Goal: Find specific page/section: Find specific page/section

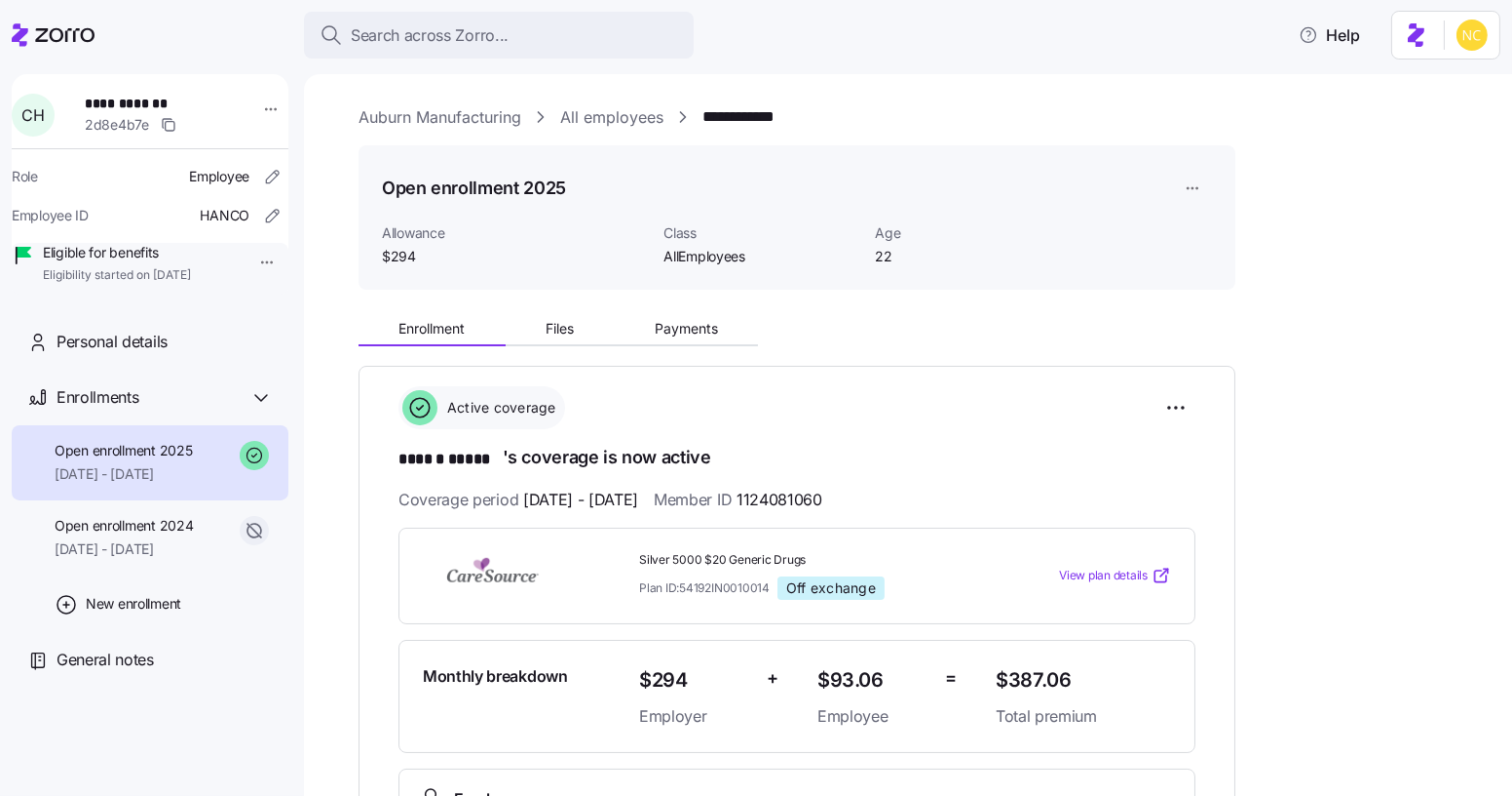
scroll to position [193, 0]
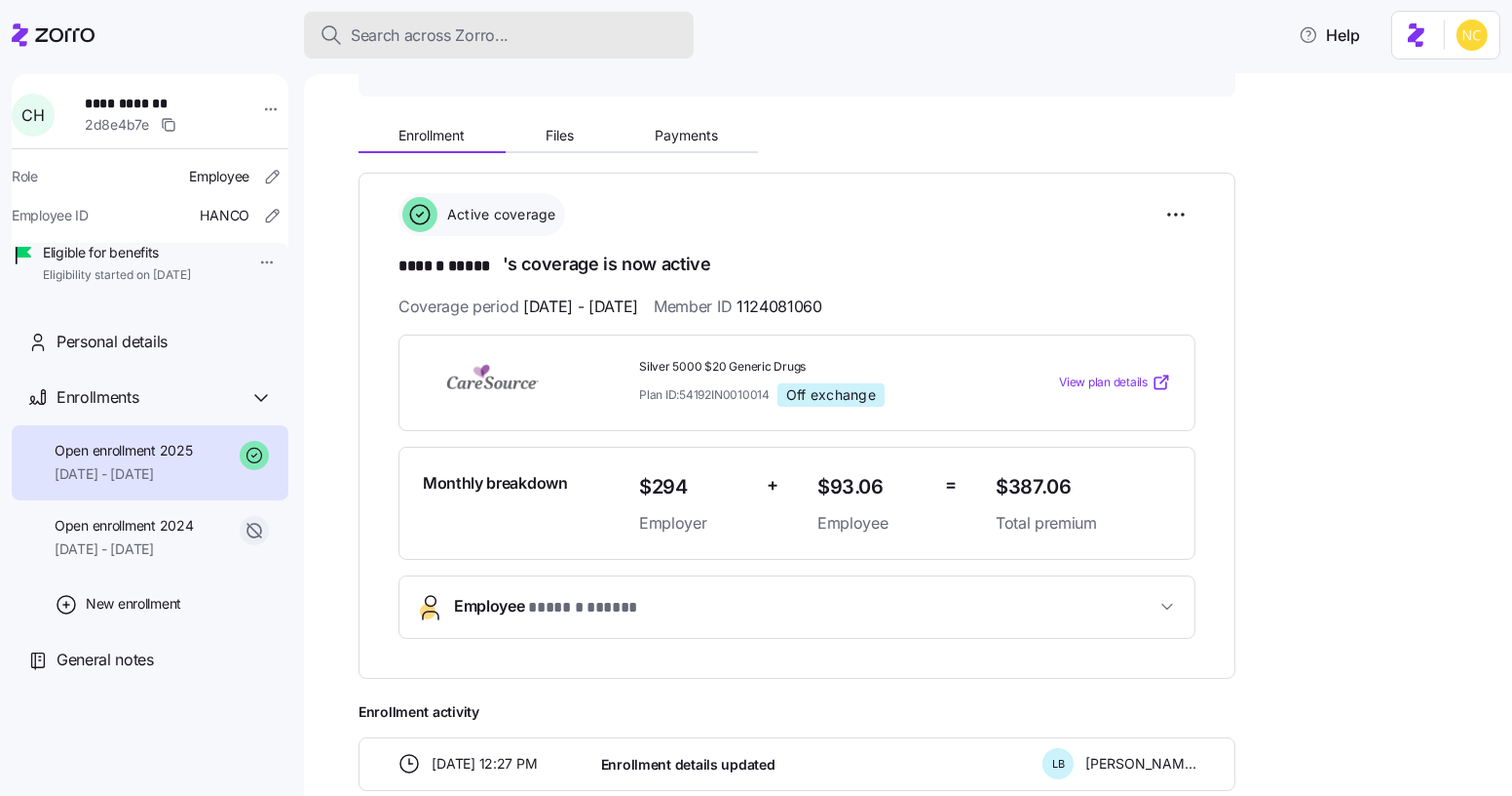
click at [382, 38] on span "Search across Zorro..." at bounding box center [430, 35] width 158 height 24
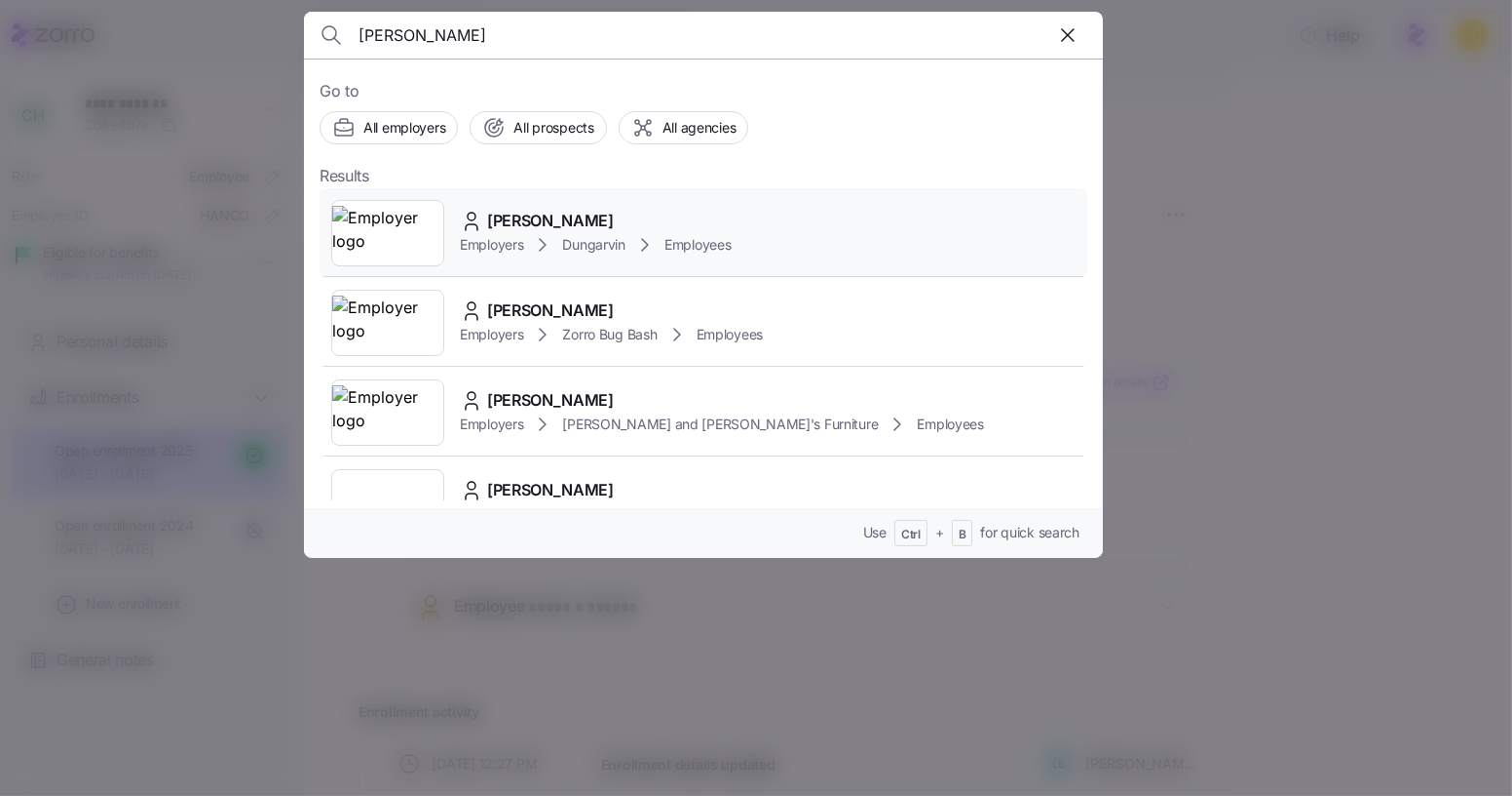
type input "[PERSON_NAME]"
click at [611, 226] on span "[PERSON_NAME]" at bounding box center [551, 220] width 127 height 24
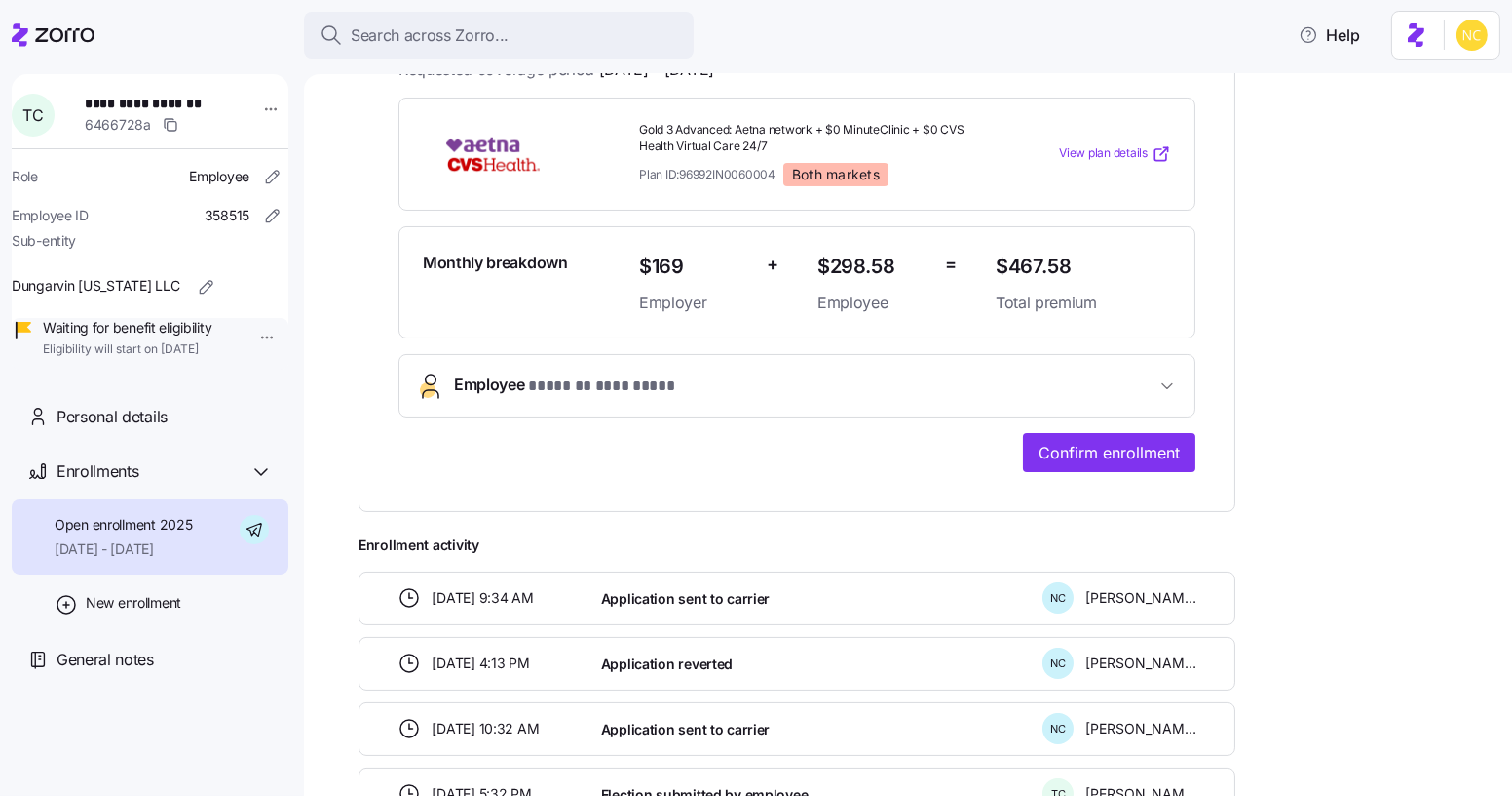
scroll to position [420, 0]
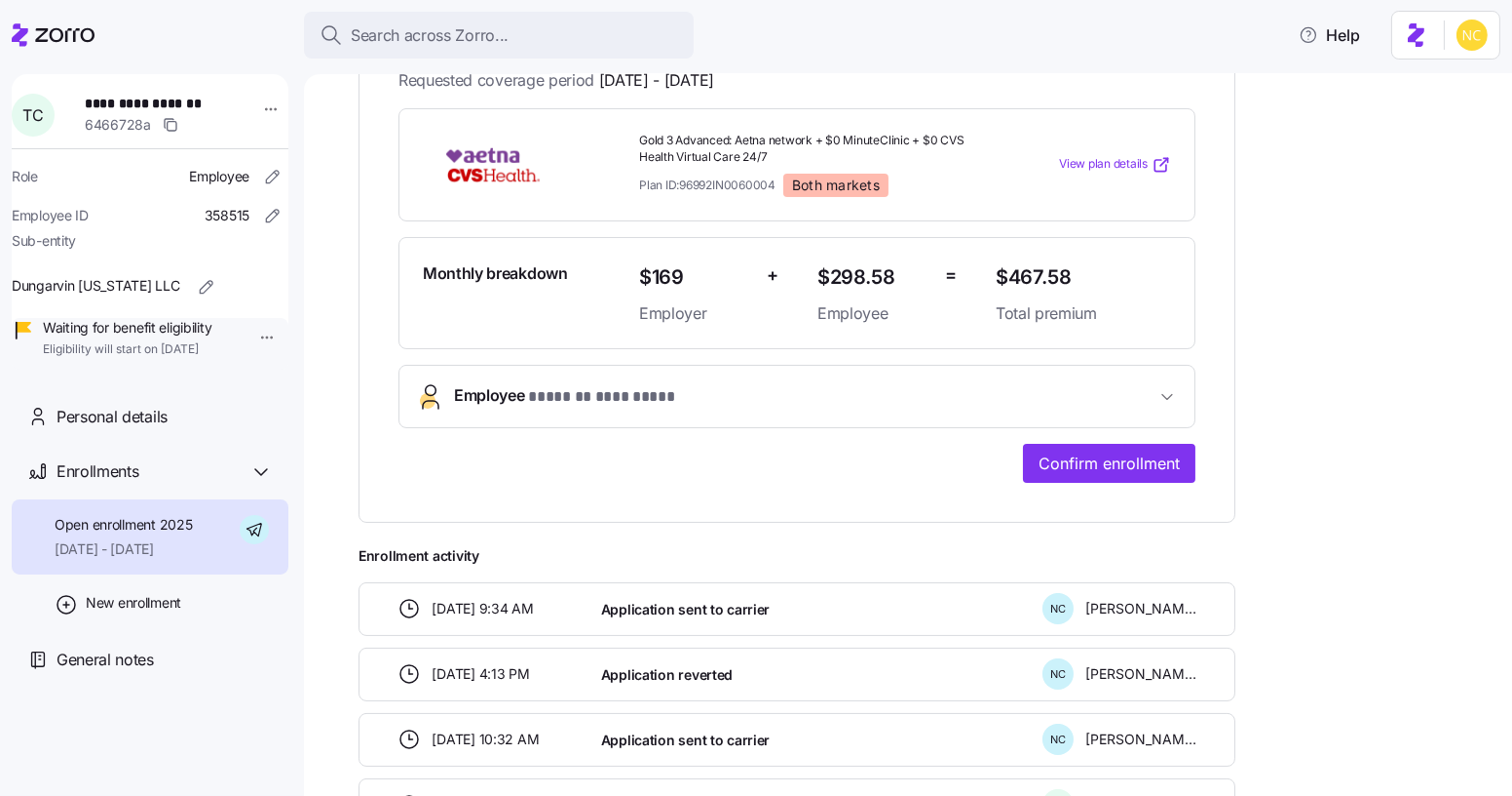
click at [886, 387] on span "Employee * ******* ********* *" at bounding box center [805, 396] width 702 height 26
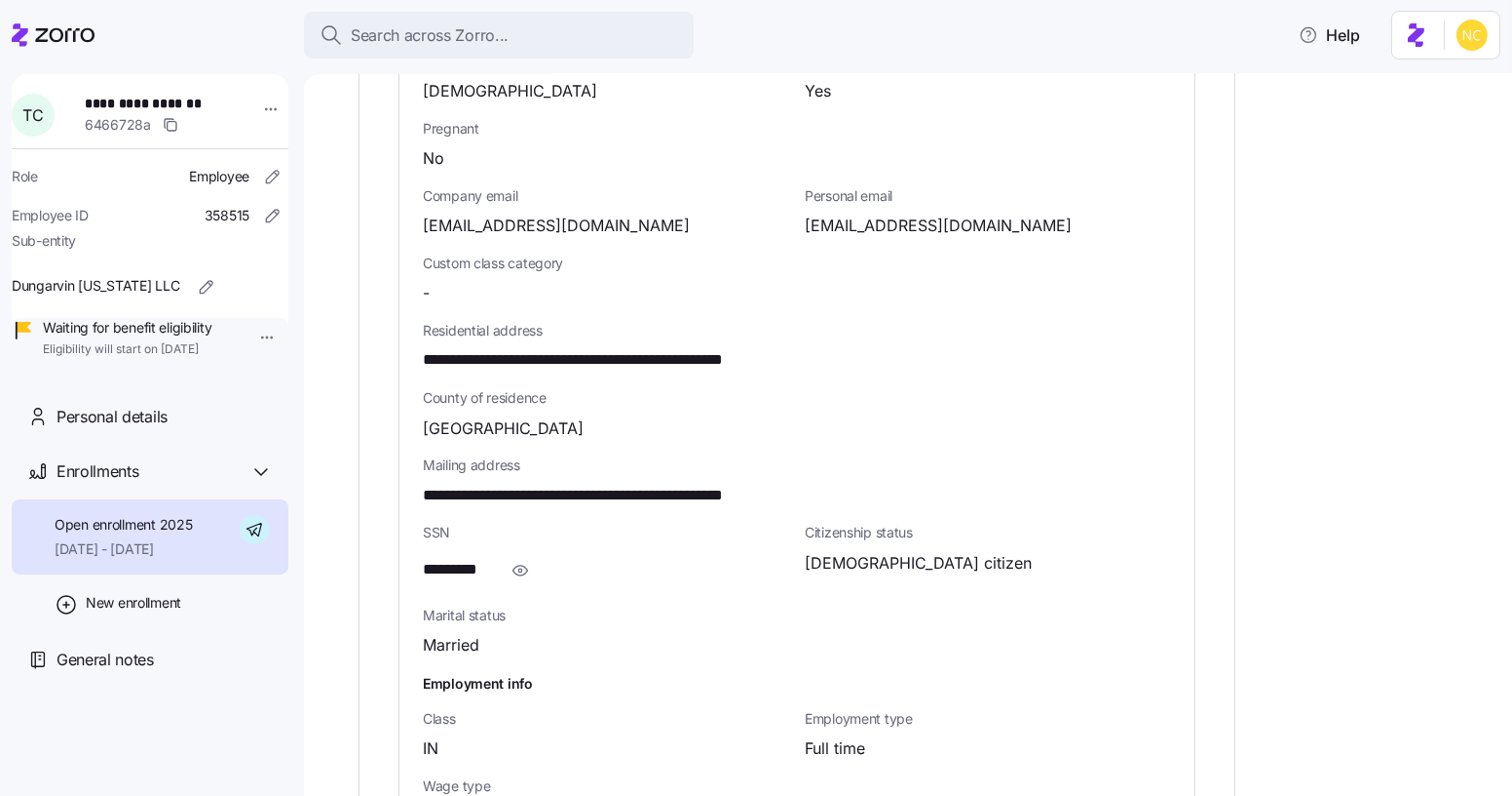
scroll to position [997, 0]
click at [460, 34] on span "Search across Zorro..." at bounding box center [430, 35] width 158 height 24
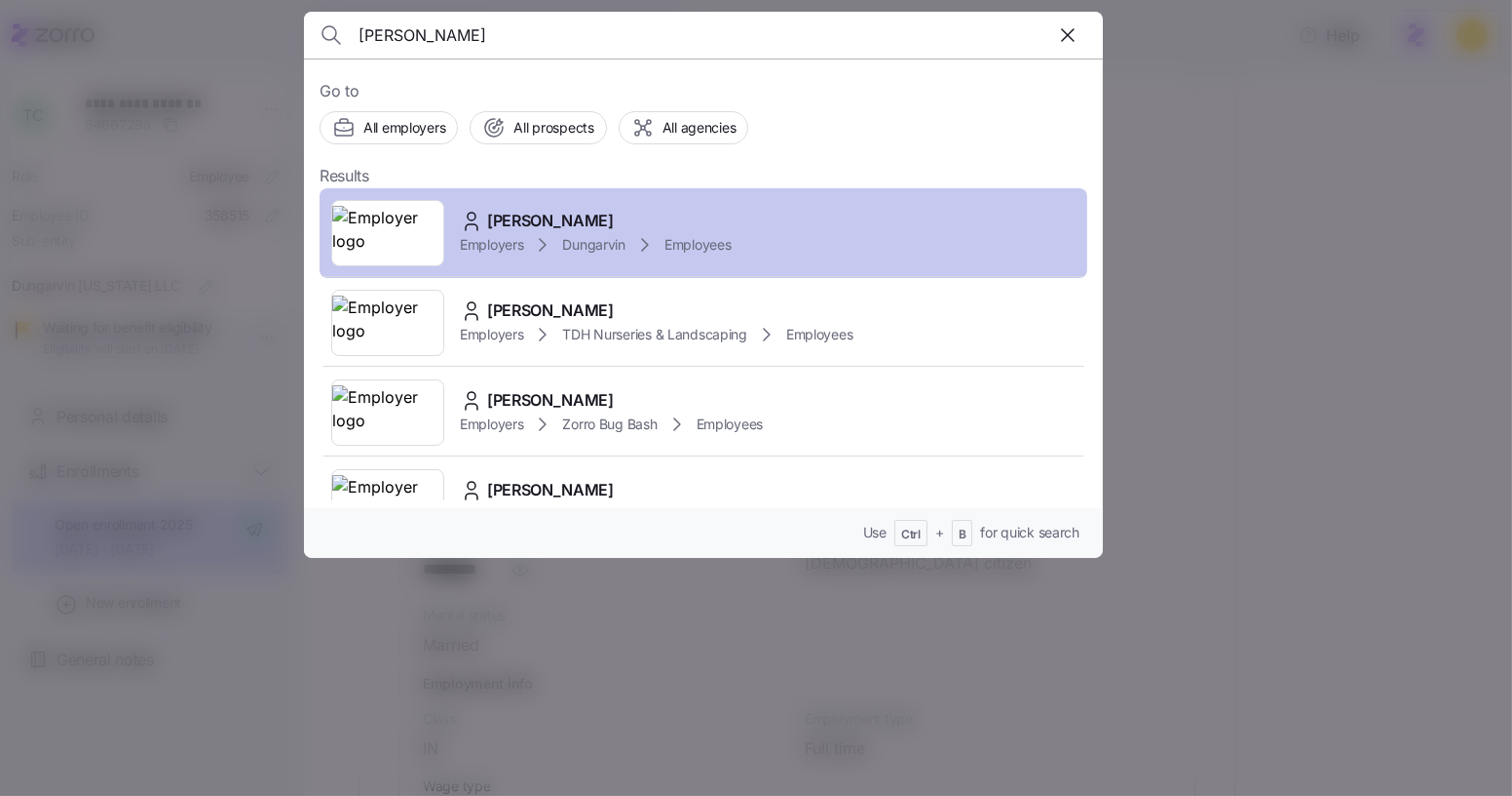
type input "[PERSON_NAME]"
click at [567, 220] on span "[PERSON_NAME]" at bounding box center [551, 220] width 127 height 24
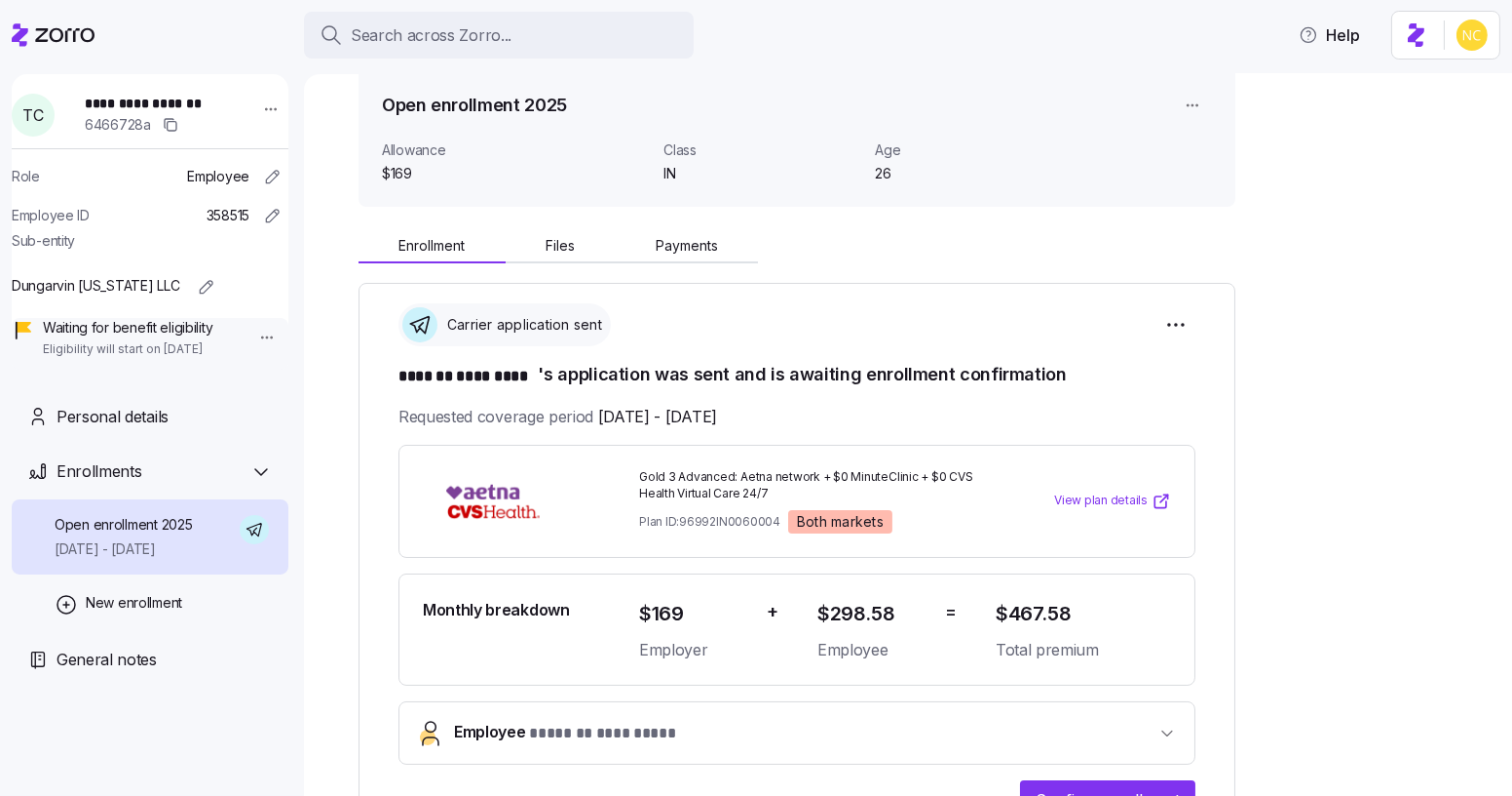
scroll to position [90, 0]
